Goal: Information Seeking & Learning: Learn about a topic

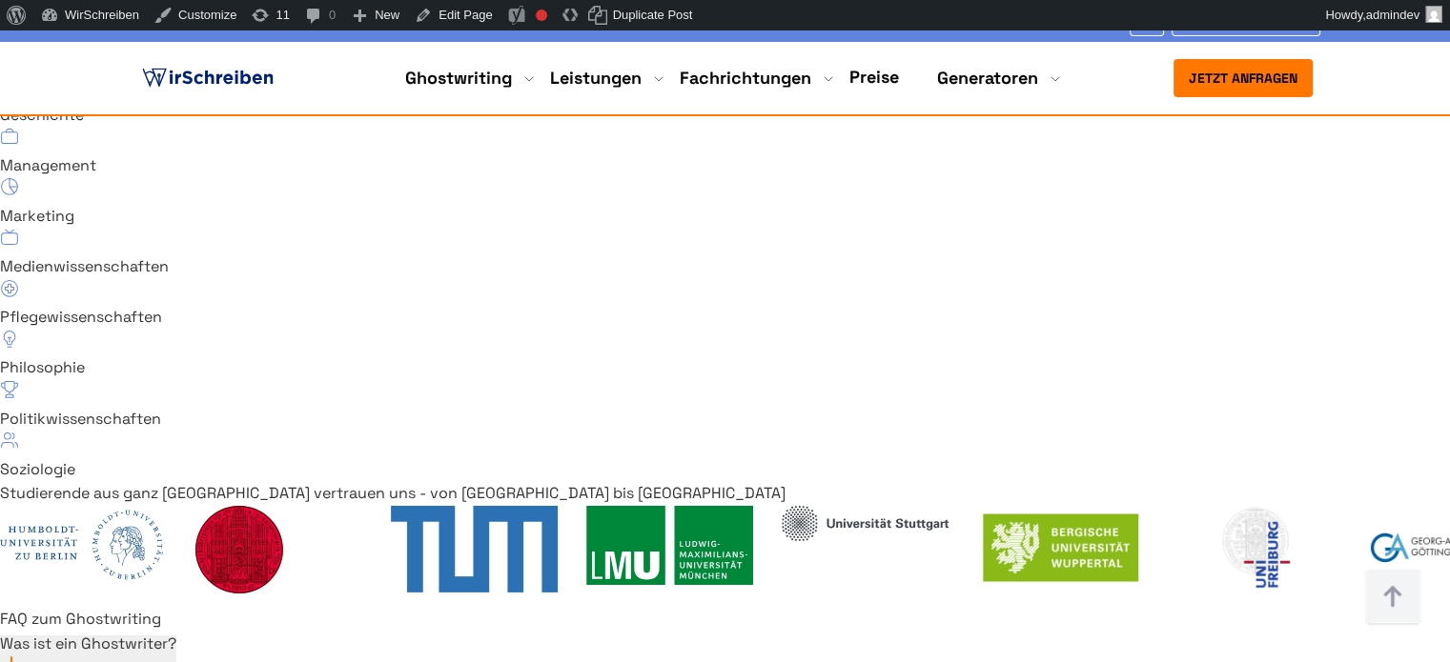
scroll to position [13548, 0]
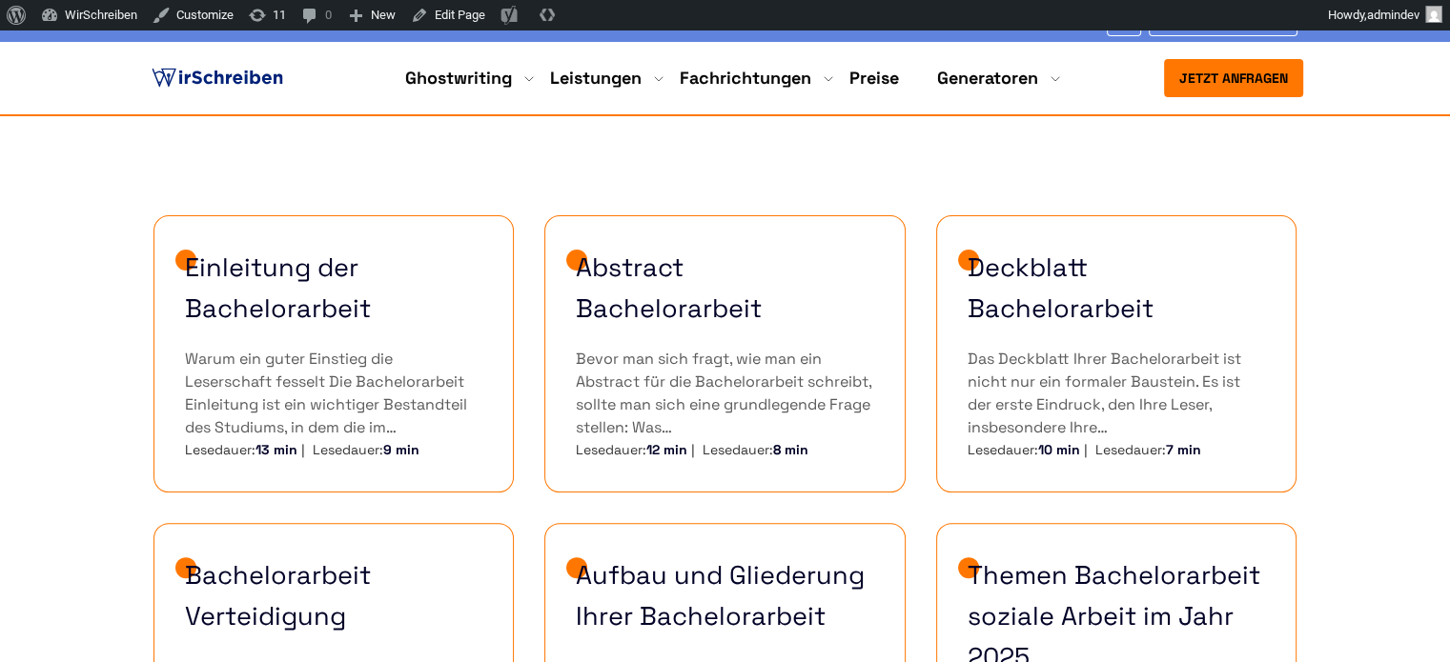
scroll to position [381, 0]
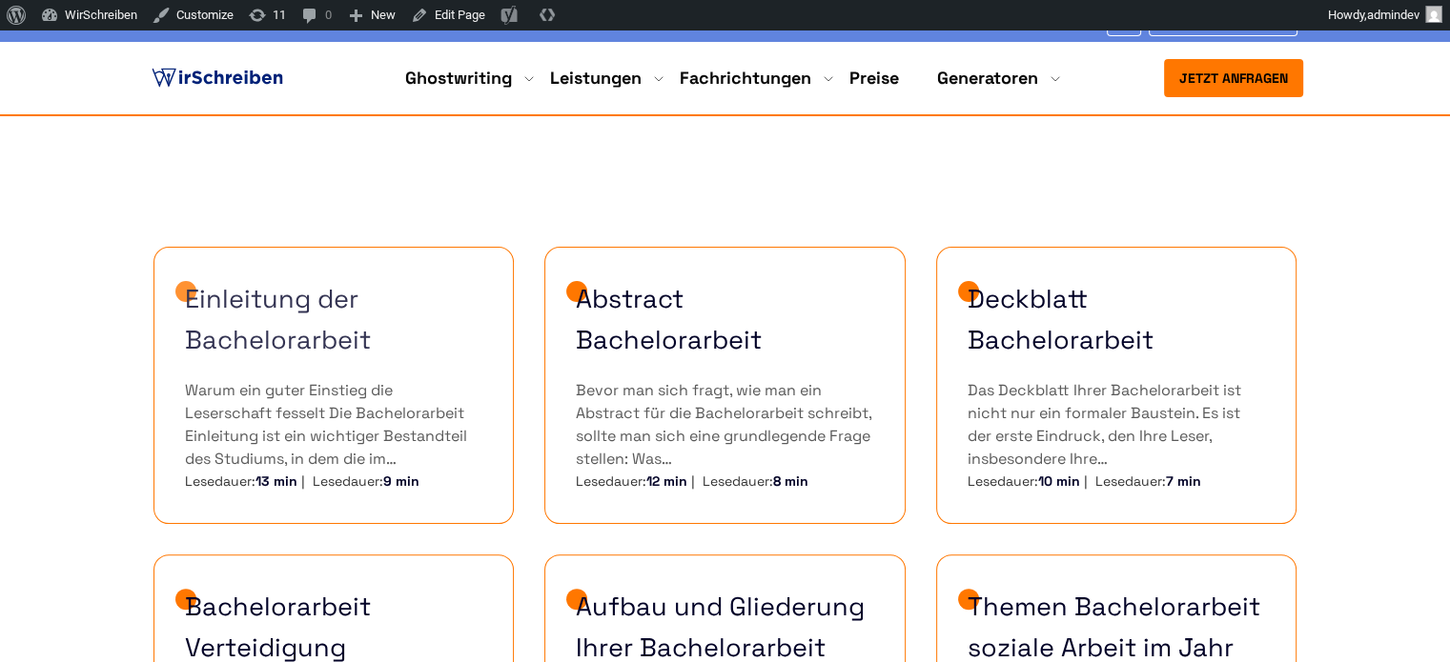
click at [326, 332] on link "Einleitung der Bachelorarbeit" at bounding box center [334, 319] width 298 height 82
